Goal: Information Seeking & Learning: Find specific fact

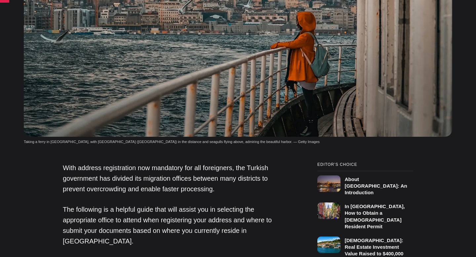
scroll to position [447, 0]
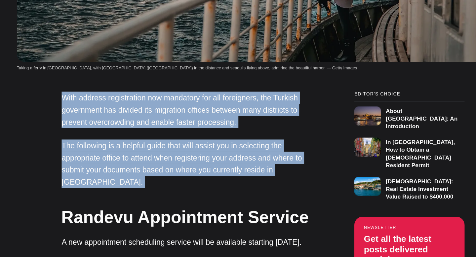
drag, startPoint x: 47, startPoint y: 59, endPoint x: 132, endPoint y: 141, distance: 118.3
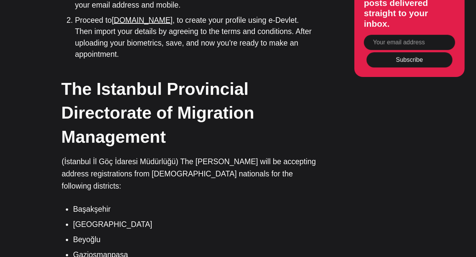
scroll to position [665, 0]
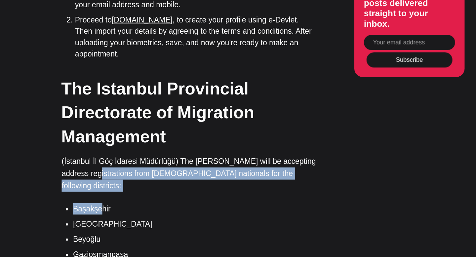
drag, startPoint x: 82, startPoint y: 142, endPoint x: 97, endPoint y: 167, distance: 29.3
click at [95, 210] on li "Başakşehir" at bounding box center [179, 215] width 212 height 10
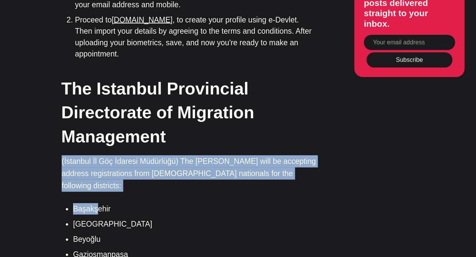
drag, startPoint x: 95, startPoint y: 163, endPoint x: 54, endPoint y: 139, distance: 47.6
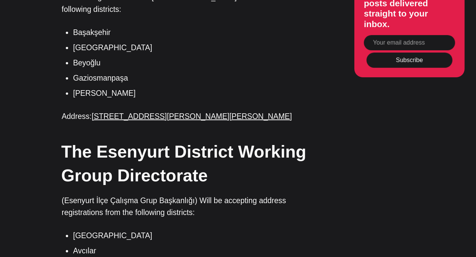
scroll to position [819, 0]
drag, startPoint x: 65, startPoint y: 179, endPoint x: 66, endPoint y: 189, distance: 10.4
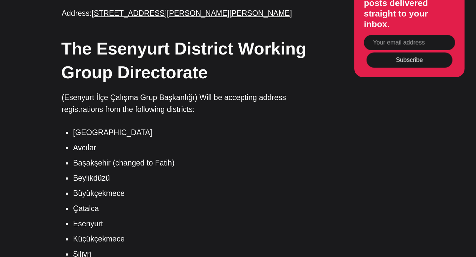
scroll to position [913, 0]
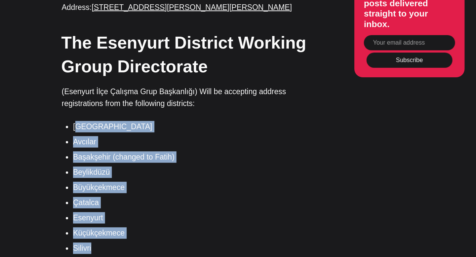
drag, startPoint x: 89, startPoint y: 200, endPoint x: 76, endPoint y: 98, distance: 103.0
click at [76, 139] on ul "Arnavutköy Avcılar Başakşehir (changed to [GEOGRAPHIC_DATA]) Beylikdüzü Büyükçe…" at bounding box center [176, 197] width 217 height 116
click at [76, 139] on li "[GEOGRAPHIC_DATA]" at bounding box center [179, 144] width 212 height 10
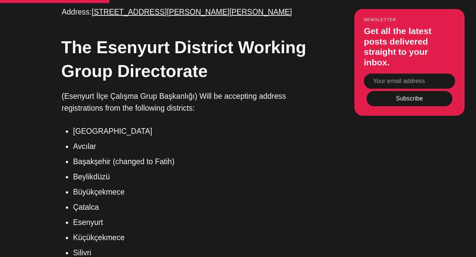
scroll to position [934, 0]
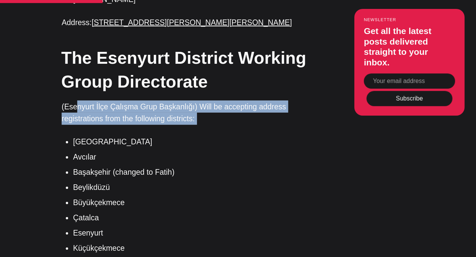
drag, startPoint x: 75, startPoint y: 45, endPoint x: 94, endPoint y: 68, distance: 30.3
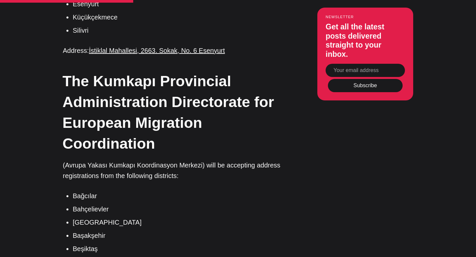
scroll to position [1128, 0]
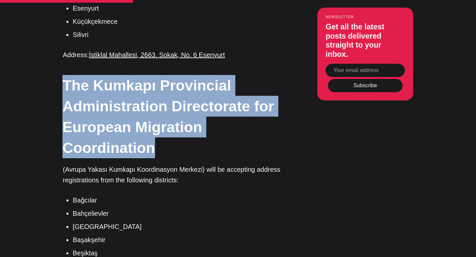
drag, startPoint x: 55, startPoint y: 31, endPoint x: 160, endPoint y: 106, distance: 129.2
click at [160, 106] on h2 "The Kumkapı Provincial Administration Directorate for European Migration Coordi…" at bounding box center [172, 116] width 221 height 83
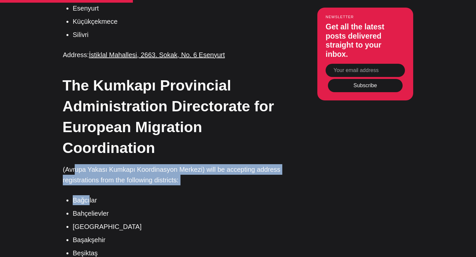
drag, startPoint x: 74, startPoint y: 118, endPoint x: 114, endPoint y: 140, distance: 45.4
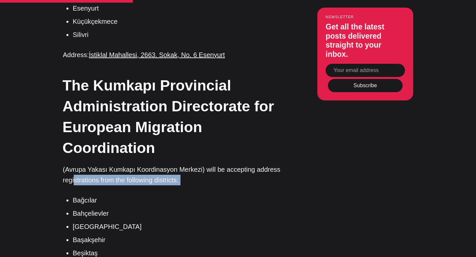
drag, startPoint x: 114, startPoint y: 140, endPoint x: 75, endPoint y: 127, distance: 41.3
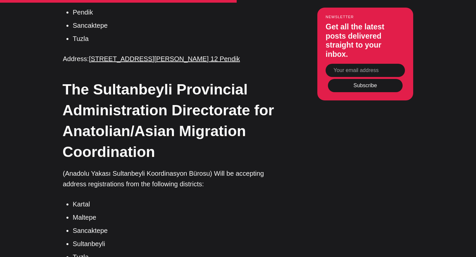
scroll to position [1933, 0]
